Goal: Find specific page/section: Find specific page/section

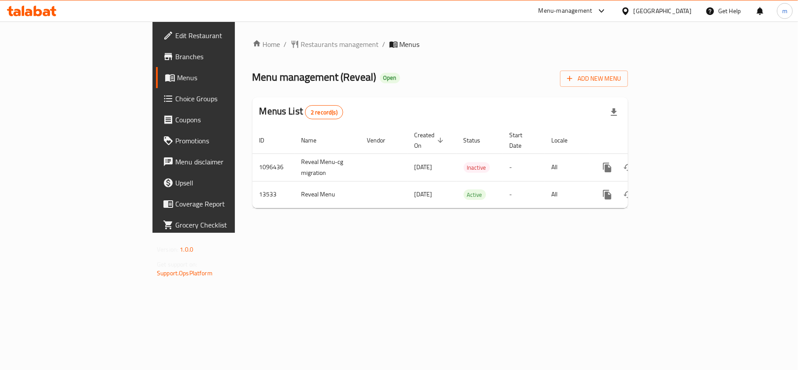
click at [41, 11] on icon at bounding box center [38, 11] width 8 height 11
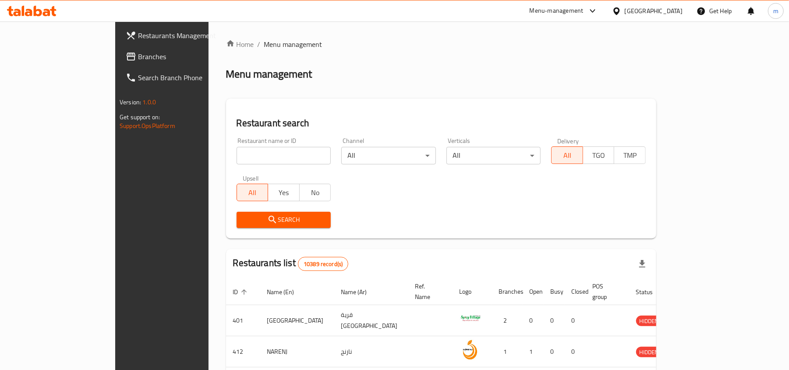
click at [670, 11] on div "[GEOGRAPHIC_DATA]" at bounding box center [654, 11] width 58 height 10
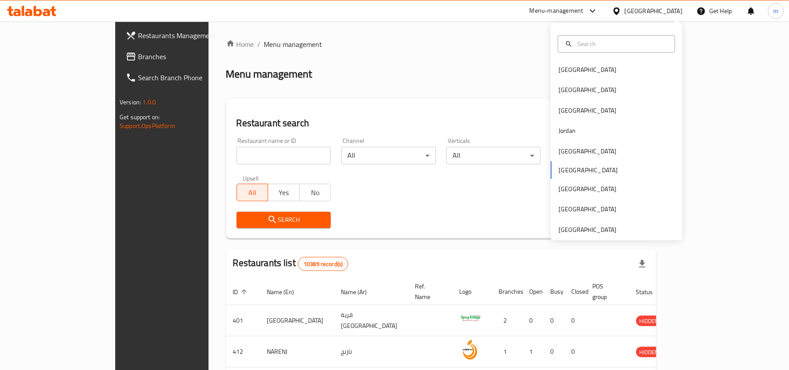
click at [408, 93] on div "Home / Menu management Menu management Restaurant search Restaurant name or ID …" at bounding box center [441, 321] width 430 height 564
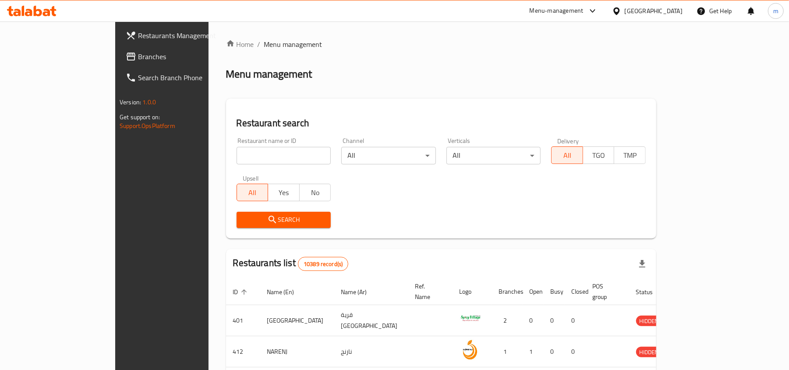
click at [138, 51] on span "Branches" at bounding box center [189, 56] width 102 height 11
